Goal: Check status: Check status

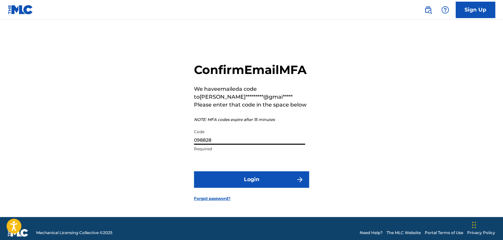
type input "098828"
click at [194, 171] on button "Login" at bounding box center [251, 179] width 115 height 16
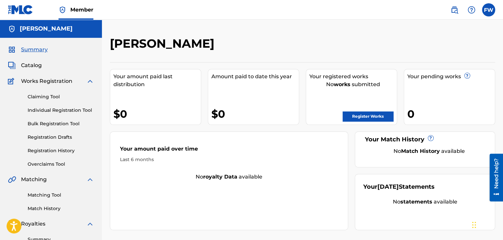
click at [47, 144] on div "Claiming Tool Individual Registration Tool Bulk Registration Tool Registration …" at bounding box center [51, 126] width 86 height 83
click at [50, 150] on link "Registration History" at bounding box center [61, 150] width 66 height 7
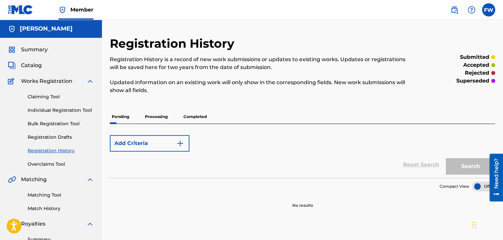
click at [197, 116] on p "Completed" at bounding box center [195, 117] width 27 height 14
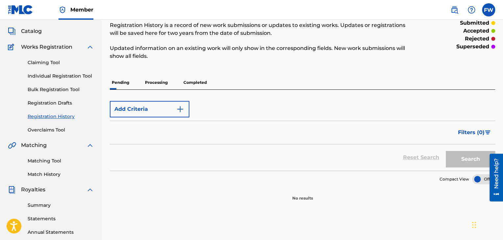
scroll to position [33, 0]
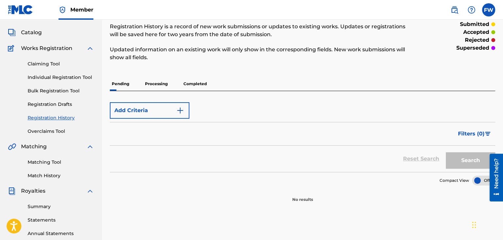
click at [156, 83] on p "Processing" at bounding box center [156, 84] width 27 height 14
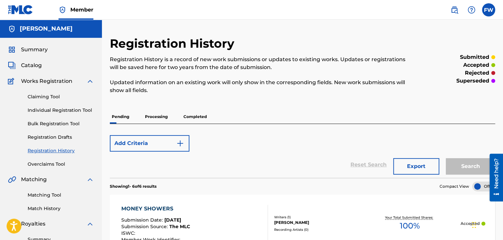
click at [195, 116] on p "Completed" at bounding box center [195, 117] width 27 height 14
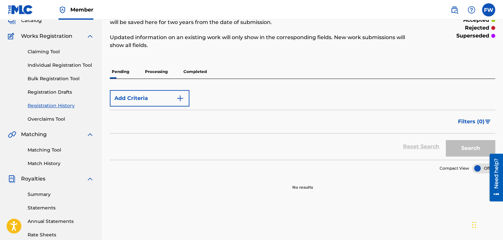
scroll to position [33, 0]
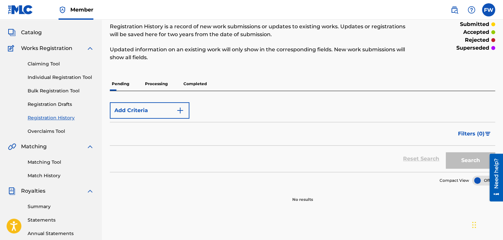
click at [120, 85] on p "Pending" at bounding box center [120, 84] width 21 height 14
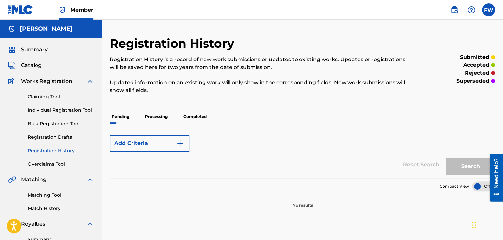
click at [197, 117] on p "Completed" at bounding box center [195, 117] width 27 height 14
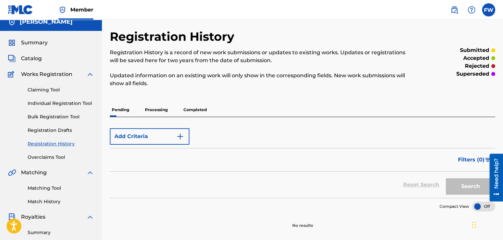
scroll to position [3, 0]
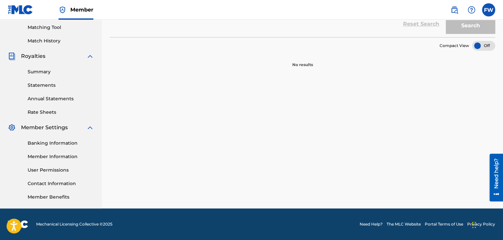
click at [260, 125] on div "Registration History Registration History is a record of new work submissions o…" at bounding box center [302, 38] width 401 height 340
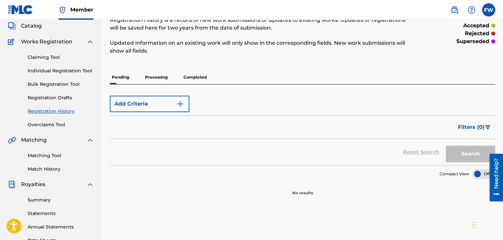
scroll to position [36, 0]
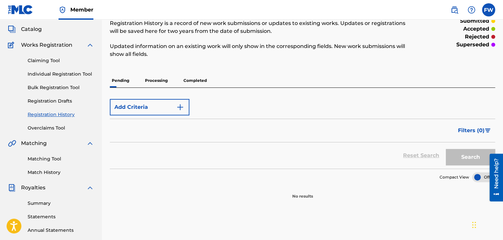
click at [158, 79] on p "Processing" at bounding box center [156, 81] width 27 height 14
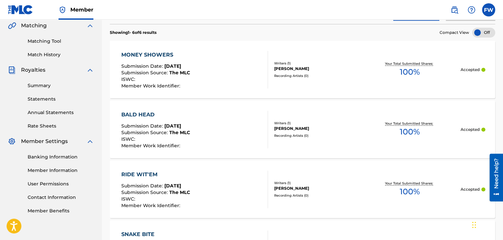
scroll to position [121, 0]
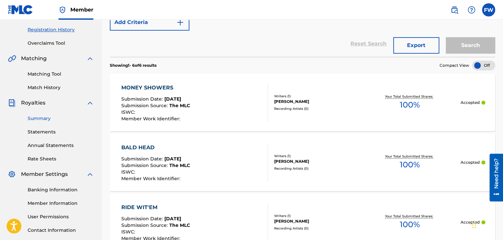
click at [35, 117] on link "Summary" at bounding box center [61, 118] width 66 height 7
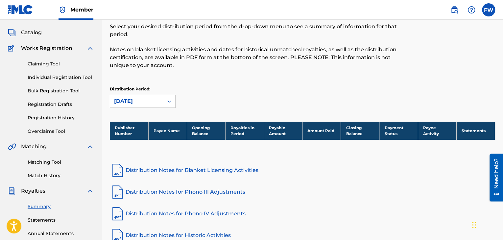
scroll to position [66, 0]
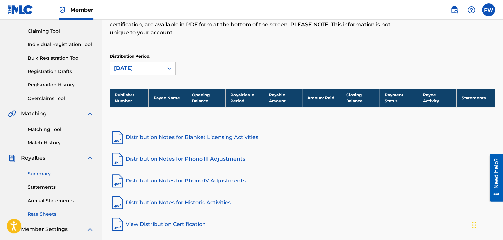
click at [45, 213] on link "Rate Sheets" at bounding box center [61, 214] width 66 height 7
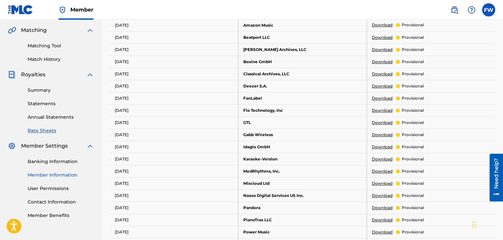
scroll to position [33, 0]
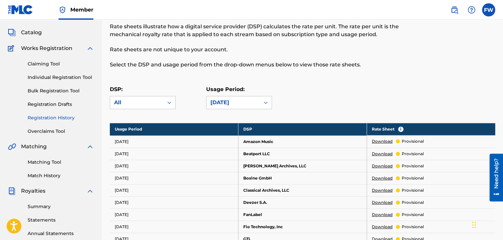
click at [50, 115] on link "Registration History" at bounding box center [61, 117] width 66 height 7
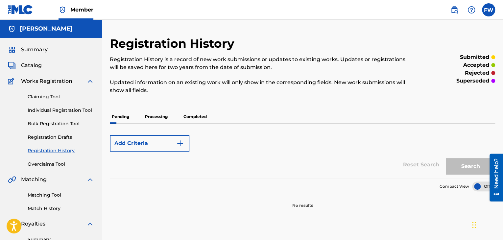
click at [154, 116] on p "Processing" at bounding box center [156, 117] width 27 height 14
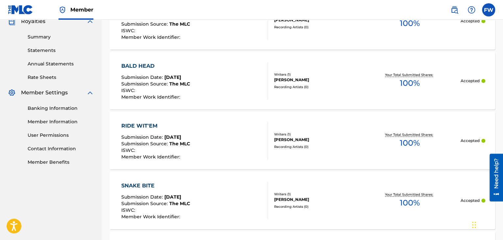
scroll to position [362, 0]
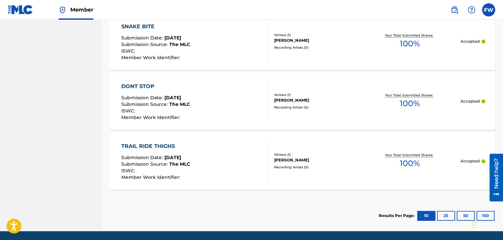
click at [475, 159] on p "Accepted" at bounding box center [469, 161] width 19 height 6
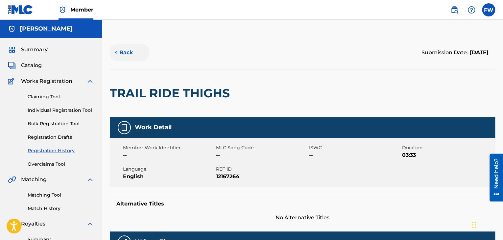
click at [121, 54] on button "< Back" at bounding box center [129, 52] width 39 height 16
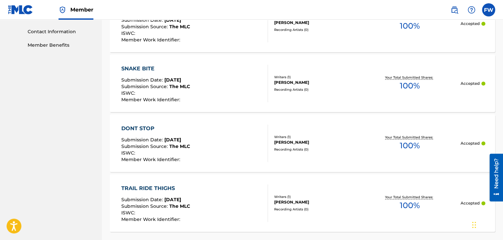
scroll to position [318, 0]
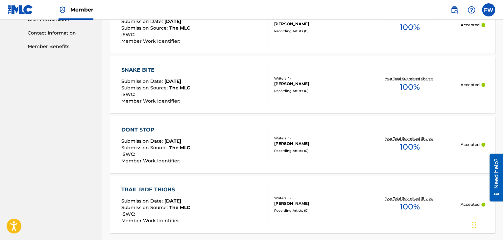
click at [231, 130] on div "DONT STOP Submission Date : [DATE] Submission Source : The MLC ISWC : Member Wo…" at bounding box center [194, 144] width 146 height 37
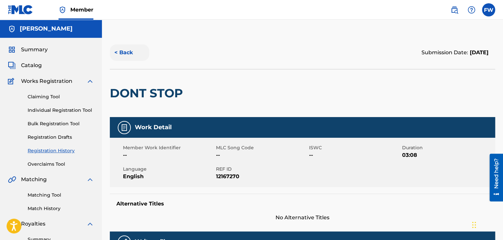
click at [129, 49] on button "< Back" at bounding box center [129, 52] width 39 height 16
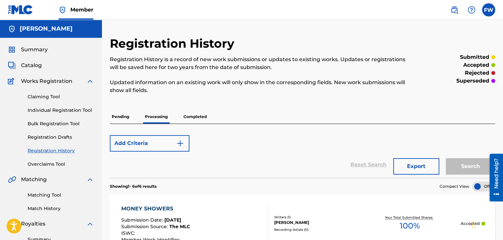
scroll to position [168, 0]
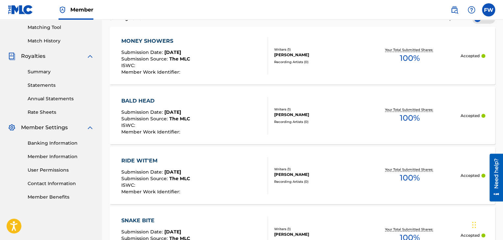
click at [502, 39] on div "Registration History Registration History is a record of new work submissions o…" at bounding box center [302, 146] width 401 height 557
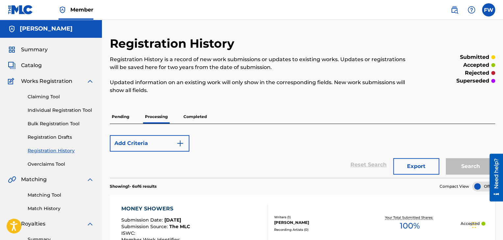
scroll to position [0, 0]
click at [36, 65] on span "Catalog" at bounding box center [31, 65] width 21 height 8
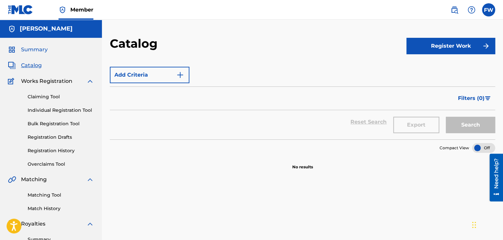
click at [41, 52] on span "Summary" at bounding box center [34, 50] width 27 height 8
